Goal: Task Accomplishment & Management: Manage account settings

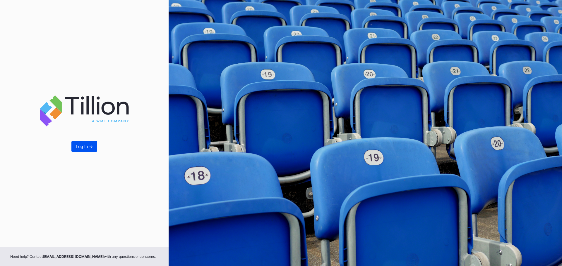
click at [78, 149] on div "Log In ->" at bounding box center [84, 146] width 17 height 5
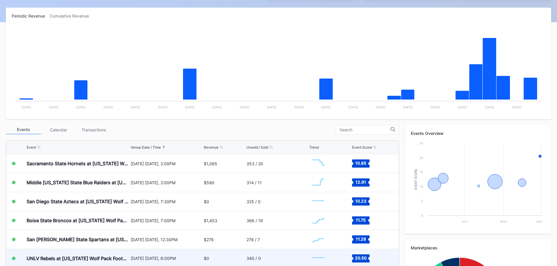
scroll to position [29, 0]
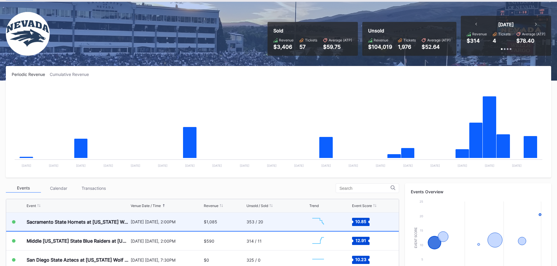
click at [136, 231] on div "[DATE] [DATE], 2:00PM" at bounding box center [167, 222] width 72 height 18
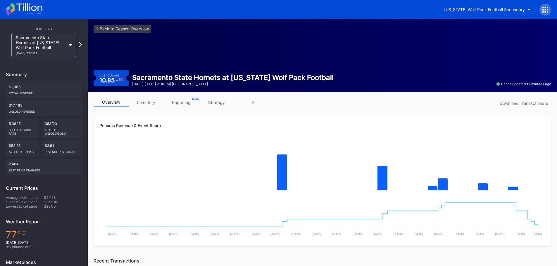
click at [150, 103] on link "inventory" at bounding box center [146, 102] width 35 height 9
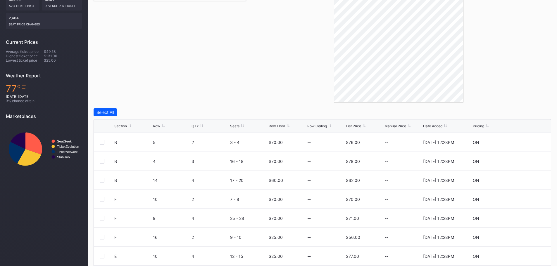
scroll to position [166, 0]
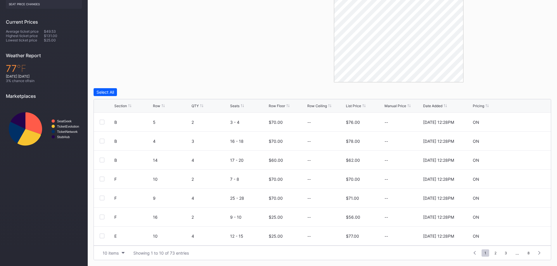
click at [121, 106] on div "Section" at bounding box center [120, 106] width 13 height 4
click at [525, 122] on icon at bounding box center [527, 122] width 4 height 4
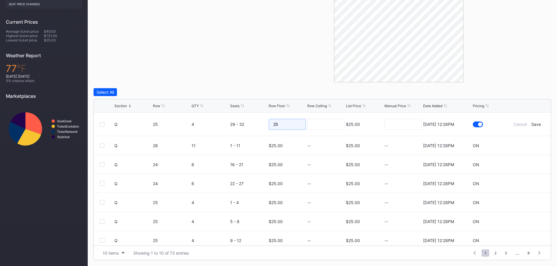
click at [292, 127] on input "25" at bounding box center [287, 124] width 37 height 11
type input "20"
click at [535, 122] on div "Save" at bounding box center [536, 124] width 10 height 5
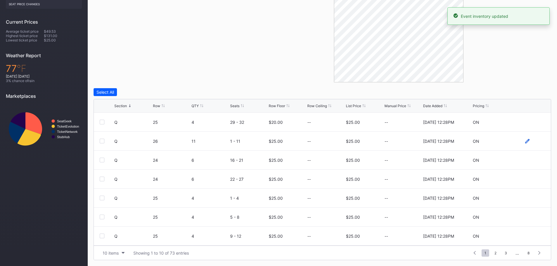
click at [525, 140] on icon at bounding box center [527, 141] width 4 height 4
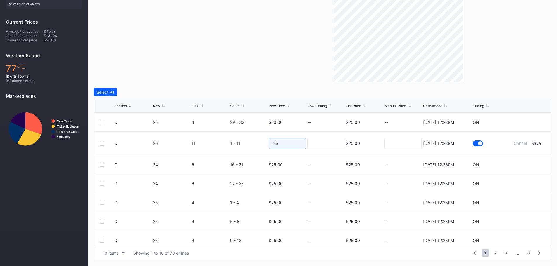
drag, startPoint x: 287, startPoint y: 147, endPoint x: 257, endPoint y: 147, distance: 30.7
click at [257, 147] on form "Q 26 11 1 - 11 25 $25.00 [DATE] 12:28PM Cancel Save" at bounding box center [329, 143] width 431 height 23
type input "19"
click at [536, 144] on div "Save" at bounding box center [536, 143] width 10 height 5
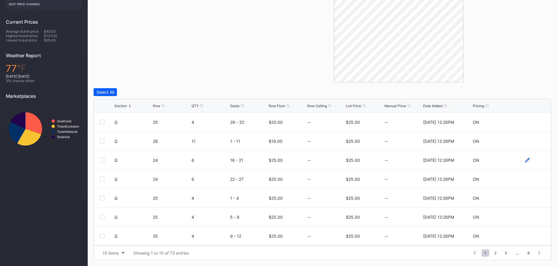
click at [525, 160] on icon at bounding box center [527, 160] width 4 height 4
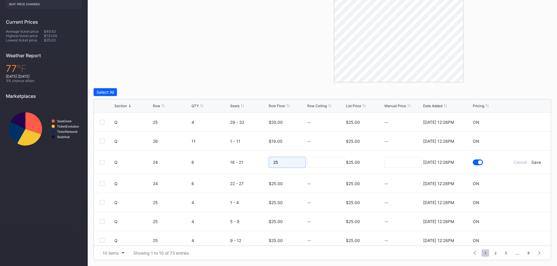
drag, startPoint x: 284, startPoint y: 161, endPoint x: 255, endPoint y: 157, distance: 29.5
click at [255, 157] on form "Q 24 6 16 - 21 25 $25.00 [DATE] 12:28PM Cancel Save" at bounding box center [329, 162] width 431 height 23
type input "20"
click at [531, 162] on div "Save" at bounding box center [536, 162] width 10 height 5
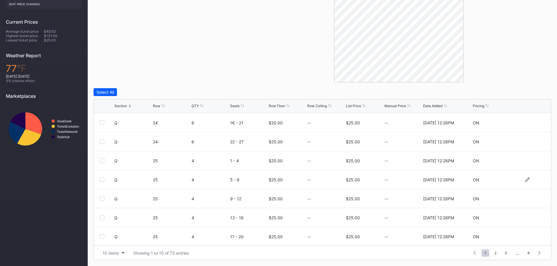
scroll to position [57, 0]
click at [525, 237] on icon at bounding box center [527, 236] width 4 height 4
drag, startPoint x: 276, startPoint y: 239, endPoint x: 263, endPoint y: 239, distance: 12.9
click at [263, 239] on form "Q 25 4 21 - 24 25 $25.00 [DATE] 12:28PM Cancel Save" at bounding box center [329, 238] width 431 height 23
click at [533, 240] on div "Save" at bounding box center [536, 238] width 10 height 5
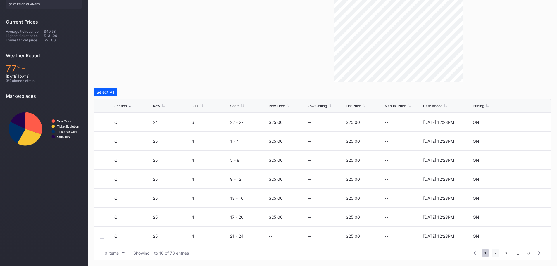
click at [494, 252] on span "2" at bounding box center [496, 253] width 8 height 7
click at [498, 254] on span "3" at bounding box center [495, 253] width 8 height 7
click at [499, 254] on span "4" at bounding box center [496, 253] width 8 height 7
click at [506, 253] on span "6" at bounding box center [506, 253] width 8 height 7
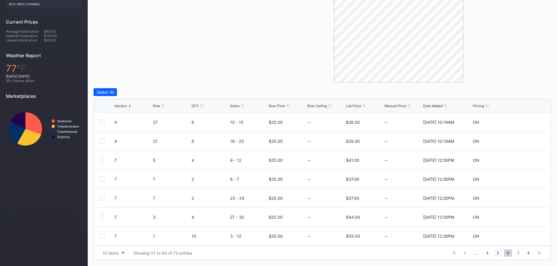
click at [496, 255] on span "5" at bounding box center [498, 253] width 8 height 7
click at [486, 254] on span "4" at bounding box center [485, 253] width 8 height 7
click at [525, 123] on icon at bounding box center [527, 122] width 4 height 4
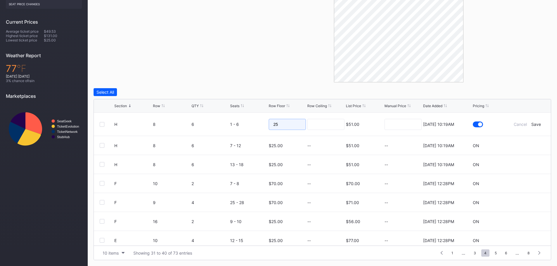
drag, startPoint x: 284, startPoint y: 125, endPoint x: 263, endPoint y: 126, distance: 21.4
click at [263, 126] on form "H 8 6 1 - 6 25 $51.00 [DATE] 10:19AM Cancel Save" at bounding box center [329, 124] width 431 height 23
type input "10"
click at [531, 125] on div "Save" at bounding box center [536, 124] width 10 height 5
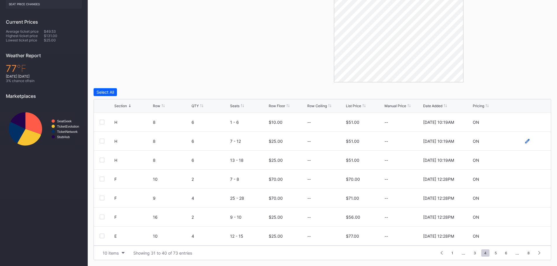
click at [525, 141] on icon at bounding box center [527, 141] width 4 height 4
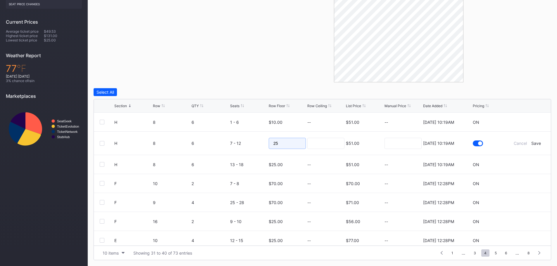
drag, startPoint x: 290, startPoint y: 144, endPoint x: 252, endPoint y: 137, distance: 38.5
click at [252, 137] on form "H 8 6 7 - 12 25 $51.00 [DATE] 10:19AM Cancel Save" at bounding box center [329, 143] width 431 height 23
click at [531, 144] on div "Save" at bounding box center [536, 143] width 10 height 5
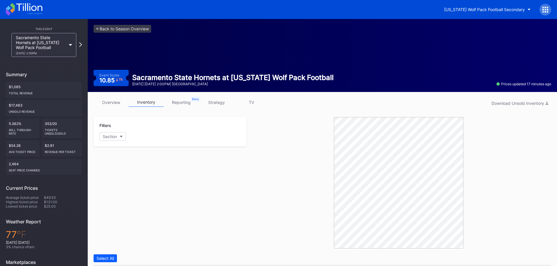
click at [37, 3] on icon at bounding box center [24, 9] width 37 height 13
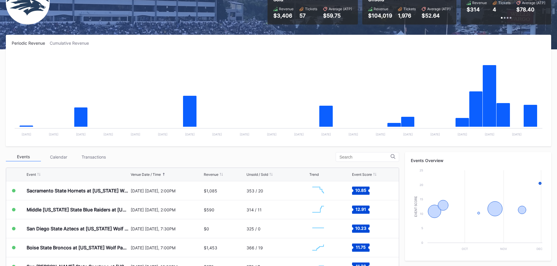
scroll to position [29, 0]
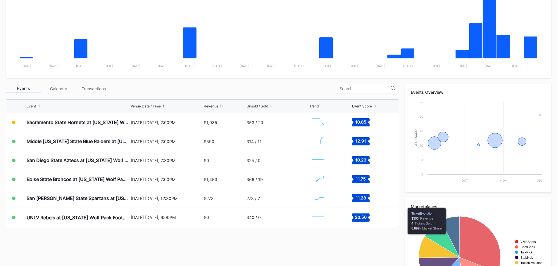
scroll to position [146, 0]
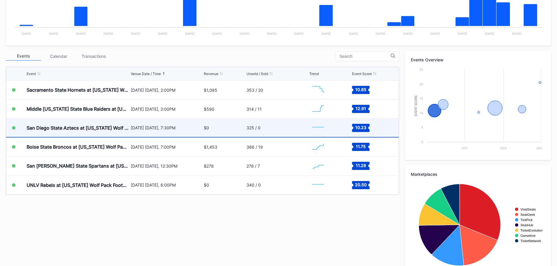
scroll to position [176, 0]
